Goal: Information Seeking & Learning: Learn about a topic

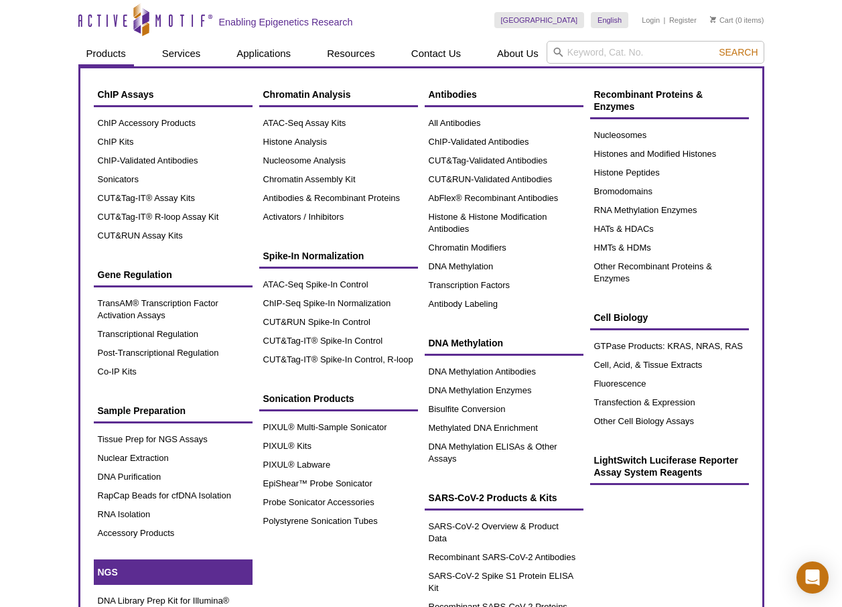
scroll to position [67, 0]
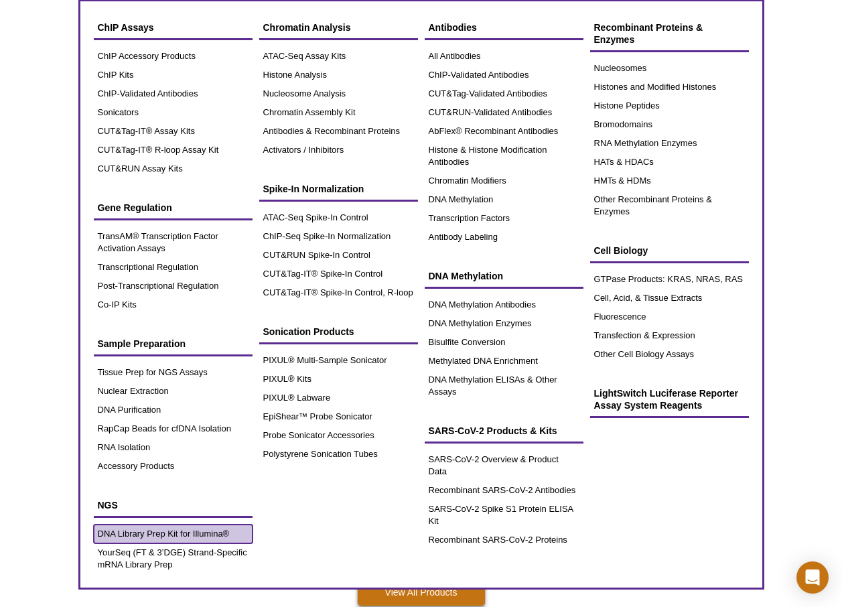
click at [215, 530] on link "DNA Library Prep Kit for Illumina®" at bounding box center [173, 533] width 159 height 19
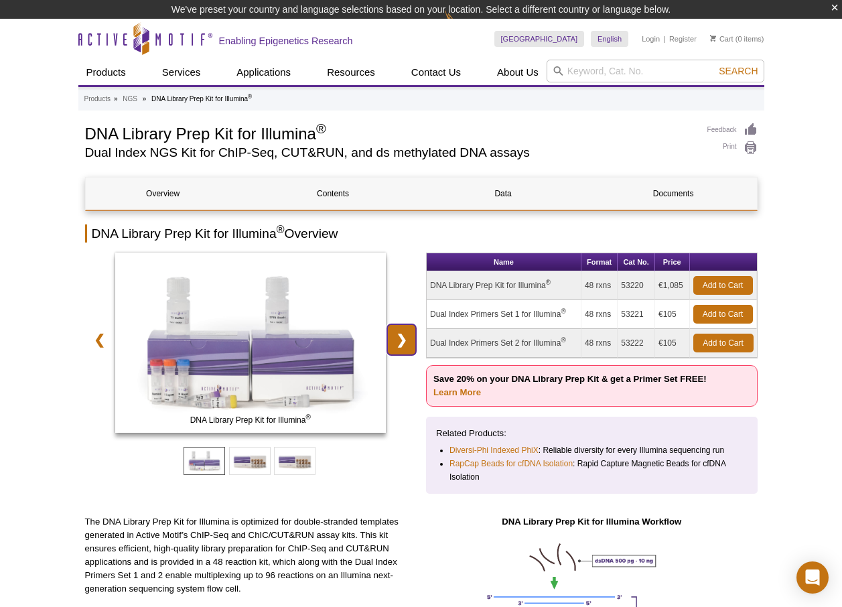
click at [405, 344] on div "DNA Library Prep Kit for Illumina ® Dual Index Primers Set 1 for for Illumina ®…" at bounding box center [251, 344] width 332 height 185
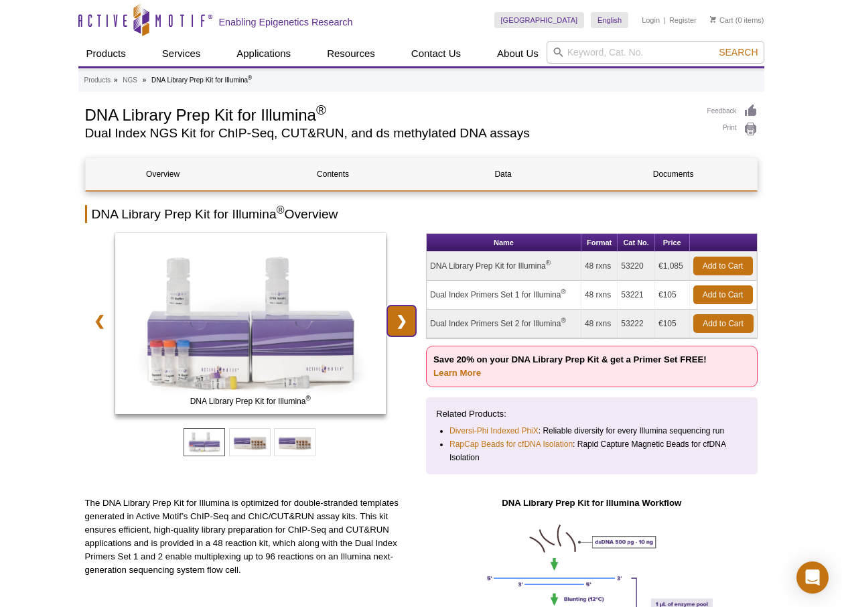
click at [403, 324] on link "❯" at bounding box center [401, 320] width 29 height 31
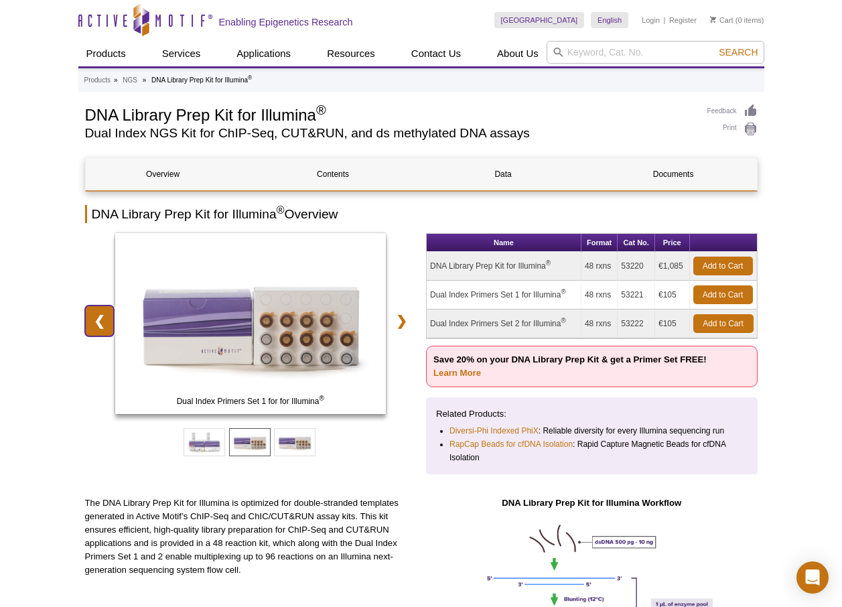
click at [99, 319] on link "❮" at bounding box center [99, 320] width 29 height 31
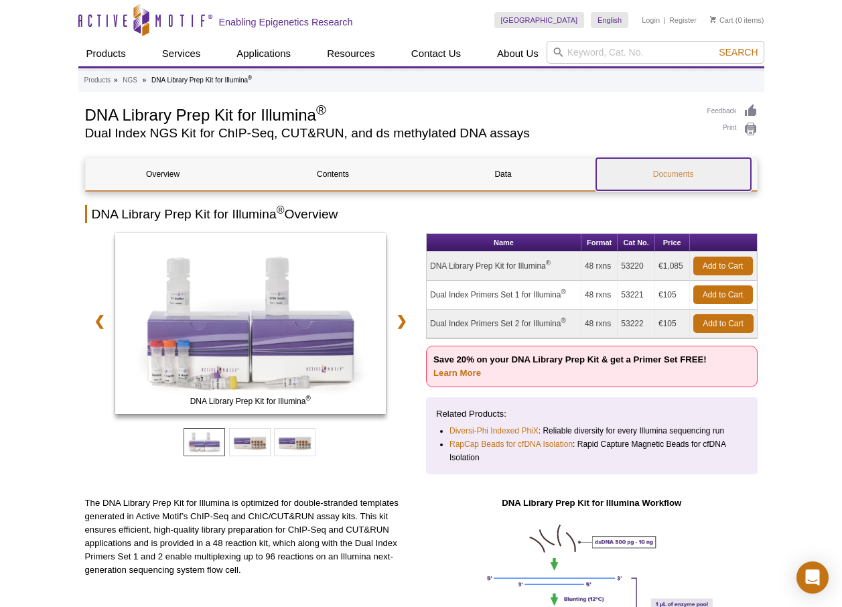
click at [666, 175] on link "Documents" at bounding box center [673, 174] width 155 height 32
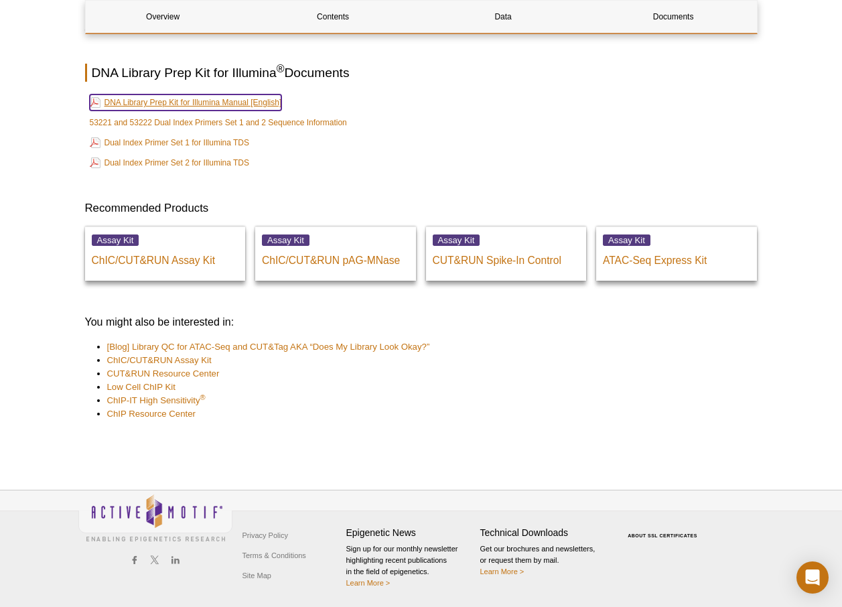
click at [236, 98] on link "DNA Library Prep Kit for Illumina Manual [English]" at bounding box center [186, 102] width 192 height 16
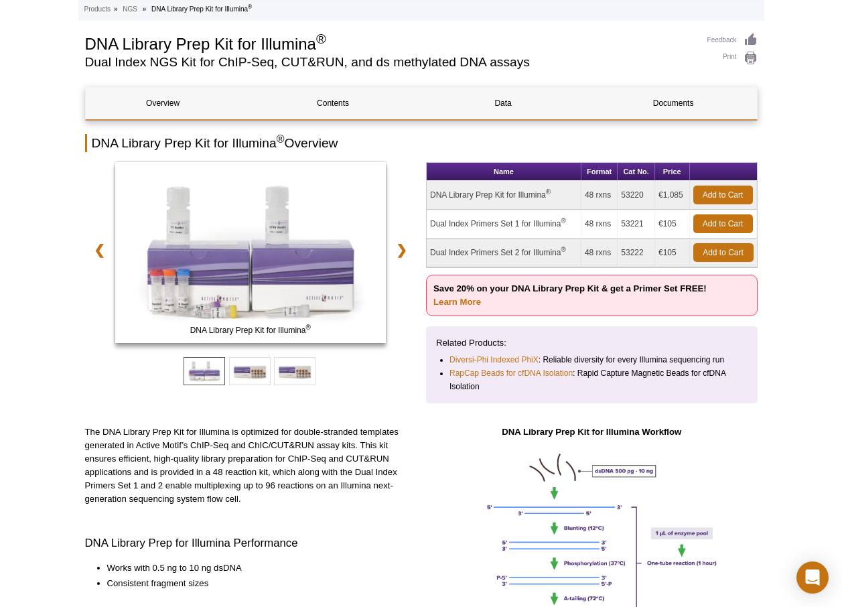
scroll to position [0, 0]
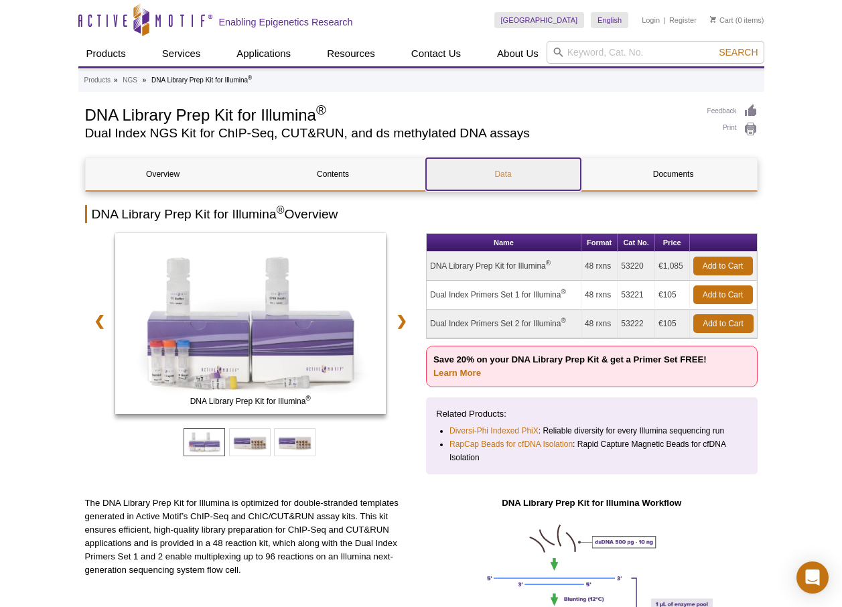
click at [504, 173] on link "Data" at bounding box center [503, 174] width 155 height 32
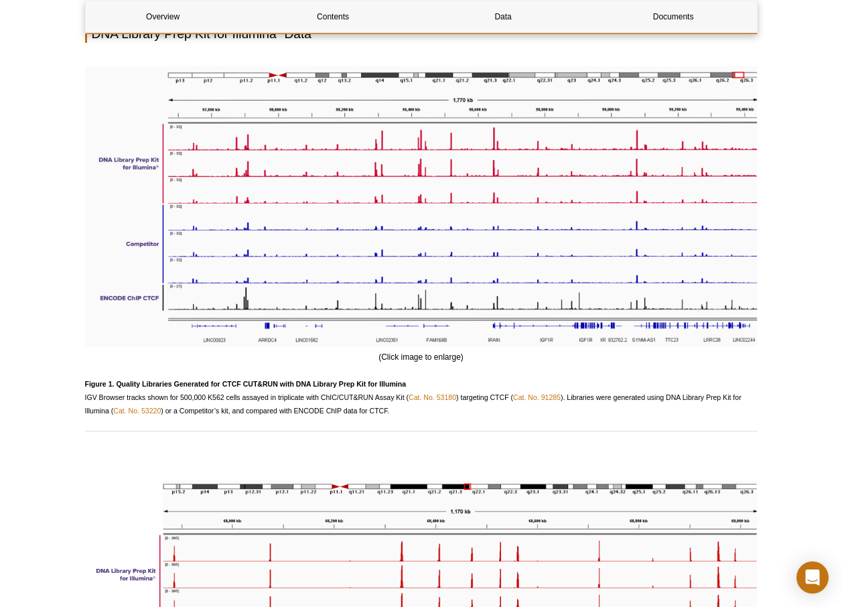
scroll to position [1452, 0]
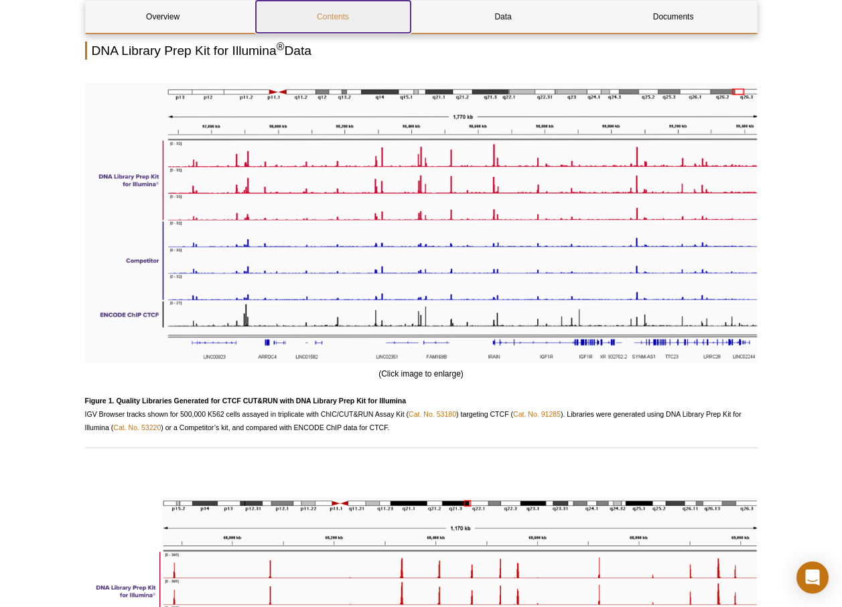
click at [348, 27] on link "Contents" at bounding box center [333, 17] width 155 height 32
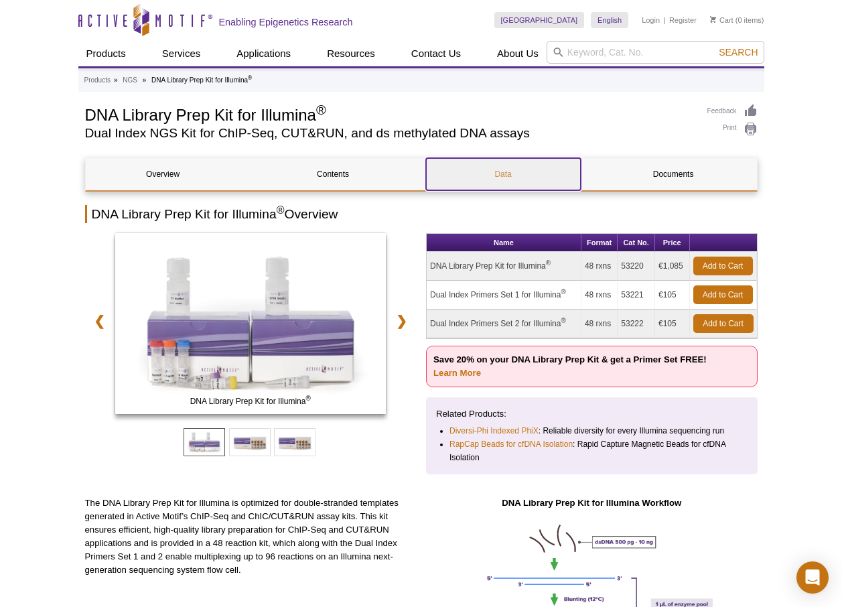
click at [504, 165] on link "Data" at bounding box center [503, 174] width 155 height 32
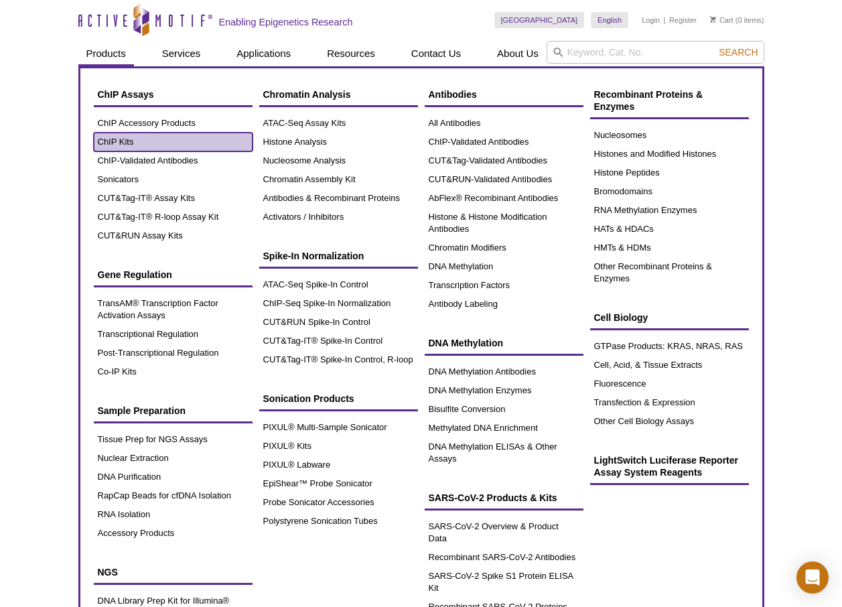
click at [128, 141] on link "ChIP Kits" at bounding box center [173, 142] width 159 height 19
